Goal: Information Seeking & Learning: Learn about a topic

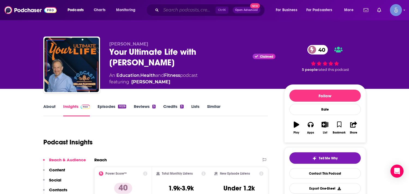
click at [172, 13] on input "Search podcasts, credits, & more..." at bounding box center [188, 10] width 55 height 9
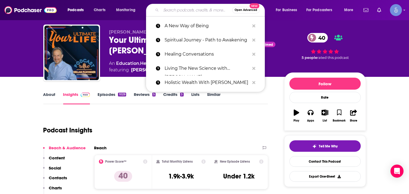
paste input "the doc lounge podcast"
type input "the doc lounge podcast"
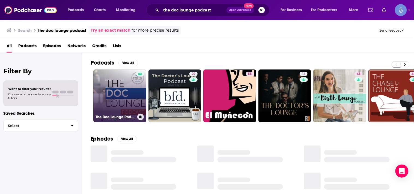
click at [132, 104] on link "The Doc Lounge Podcast" at bounding box center [119, 96] width 53 height 53
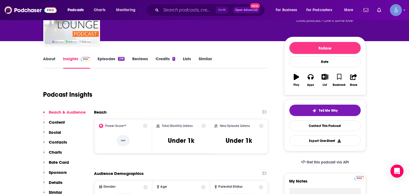
scroll to position [48, 0]
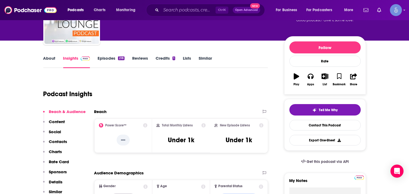
click at [53, 130] on p "Social" at bounding box center [55, 131] width 12 height 5
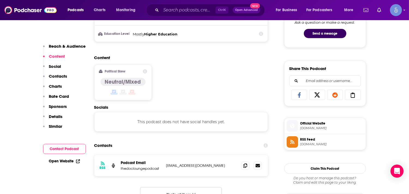
scroll to position [303, 0]
